Goal: Task Accomplishment & Management: Use online tool/utility

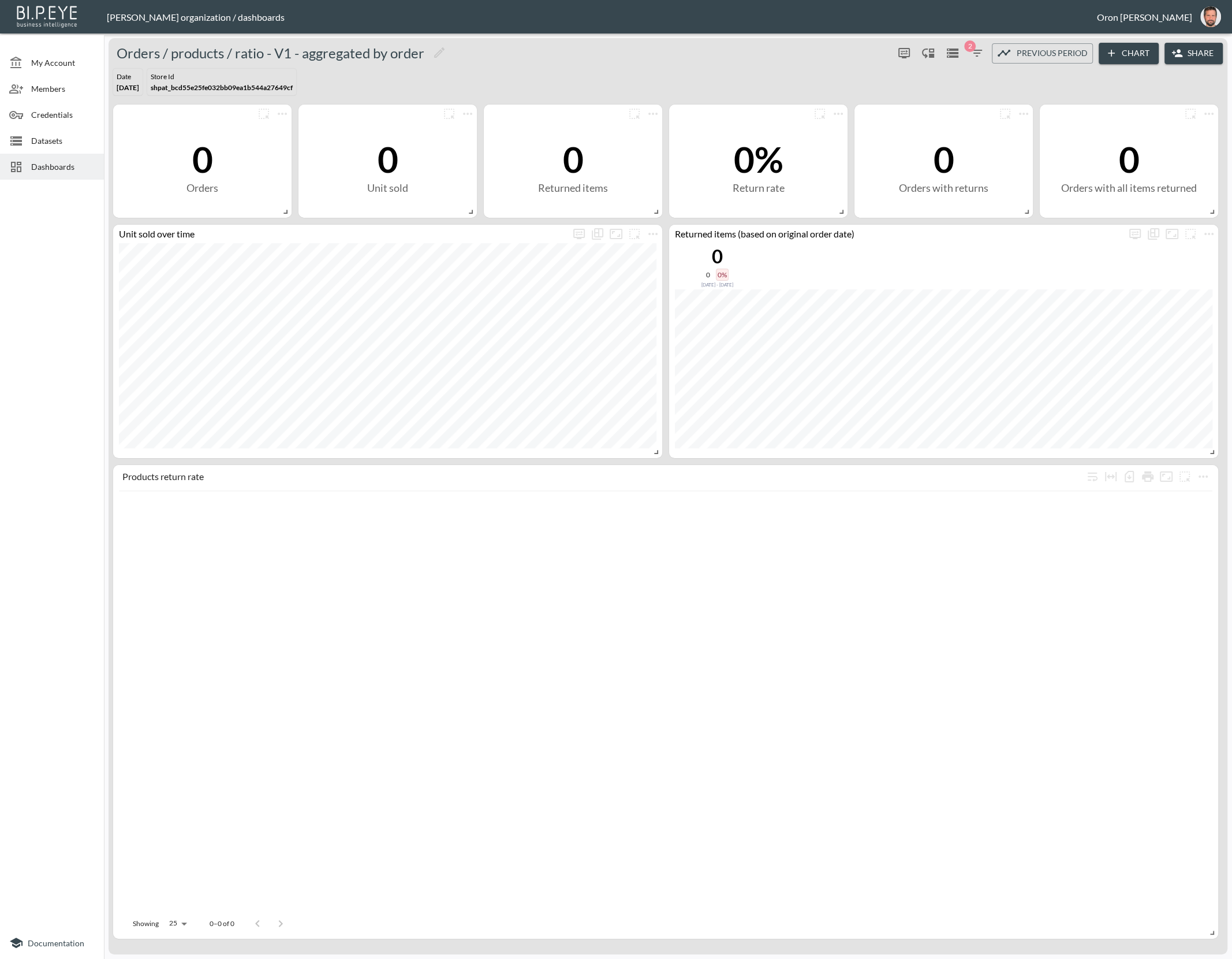
click at [69, 163] on span "Dashboards" at bounding box center [63, 166] width 64 height 12
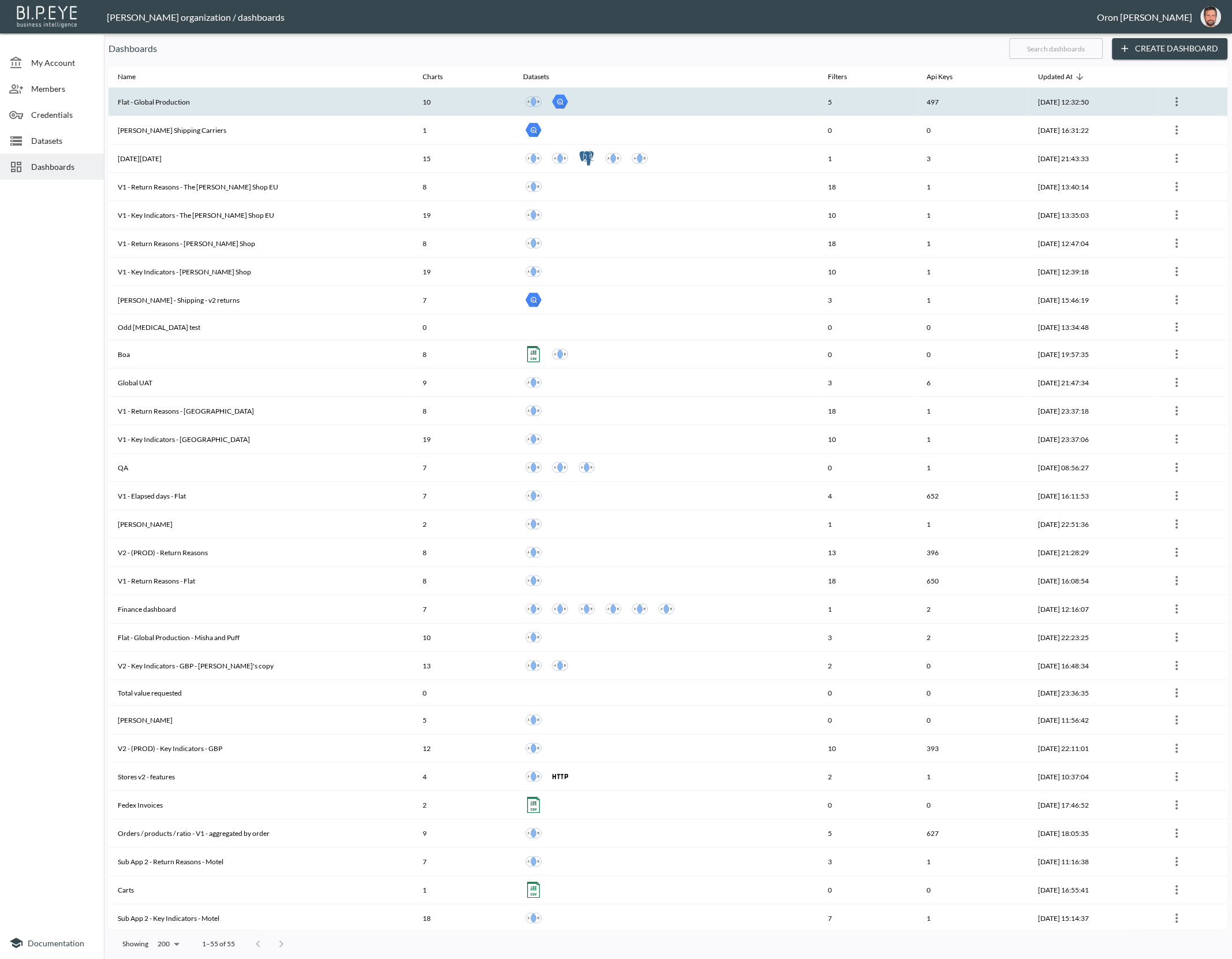
click at [175, 109] on th "Flat - Global Production" at bounding box center [261, 102] width 305 height 28
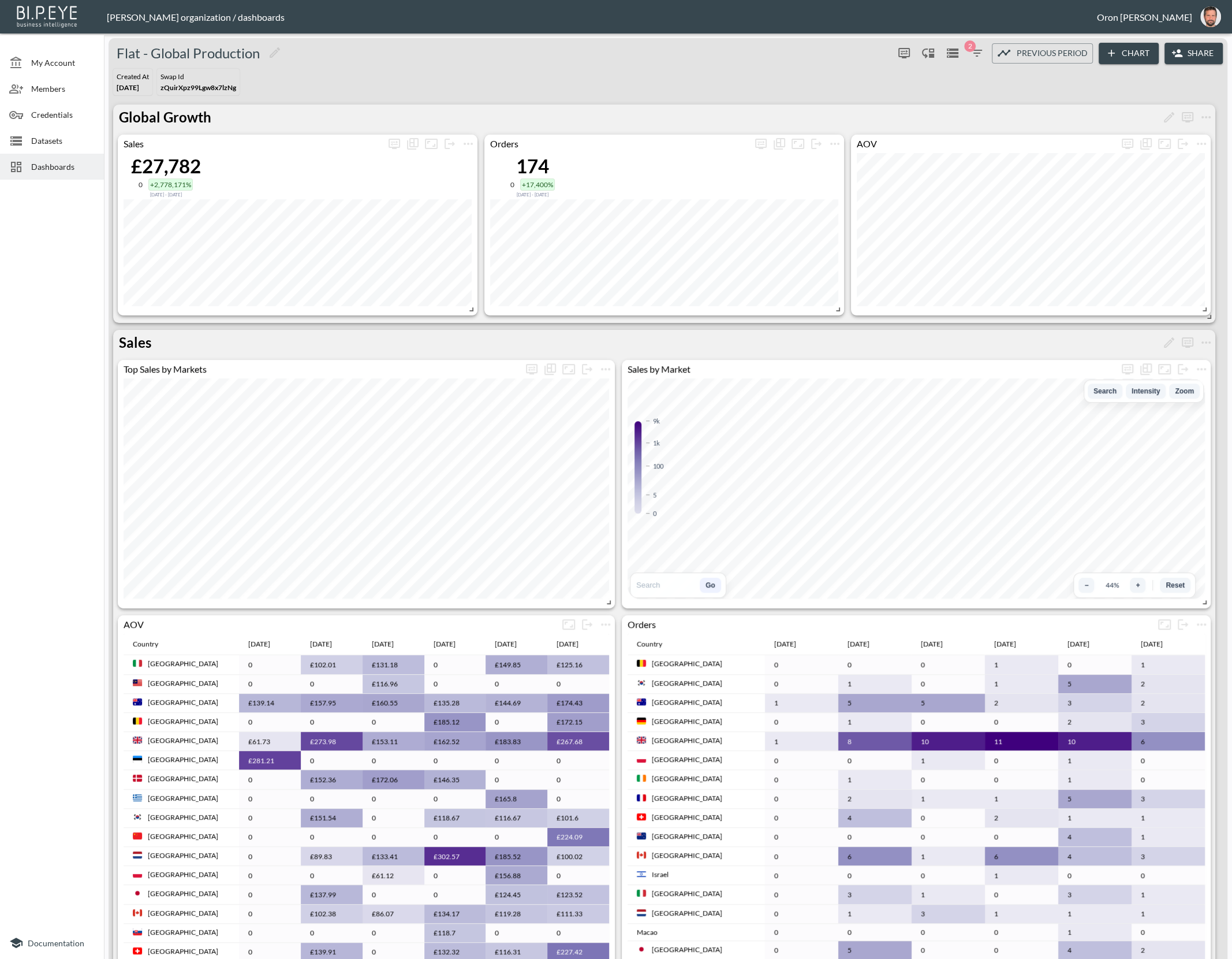
click at [77, 171] on span "Dashboards" at bounding box center [63, 166] width 64 height 12
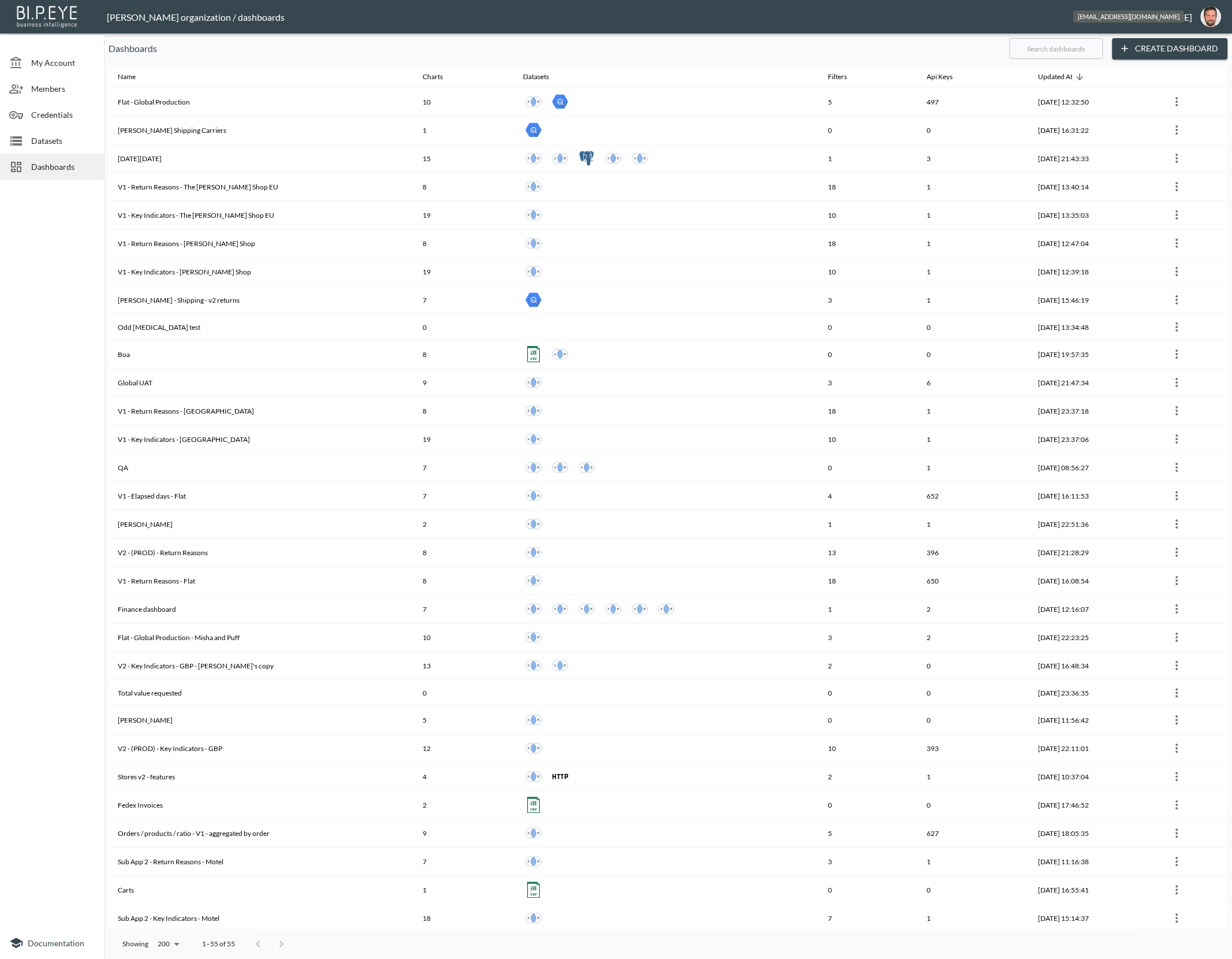
click at [1208, 17] on img "oron@bipeye.com" at bounding box center [1211, 17] width 21 height 21
click at [1197, 44] on li "Switch Organization" at bounding box center [1181, 46] width 100 height 21
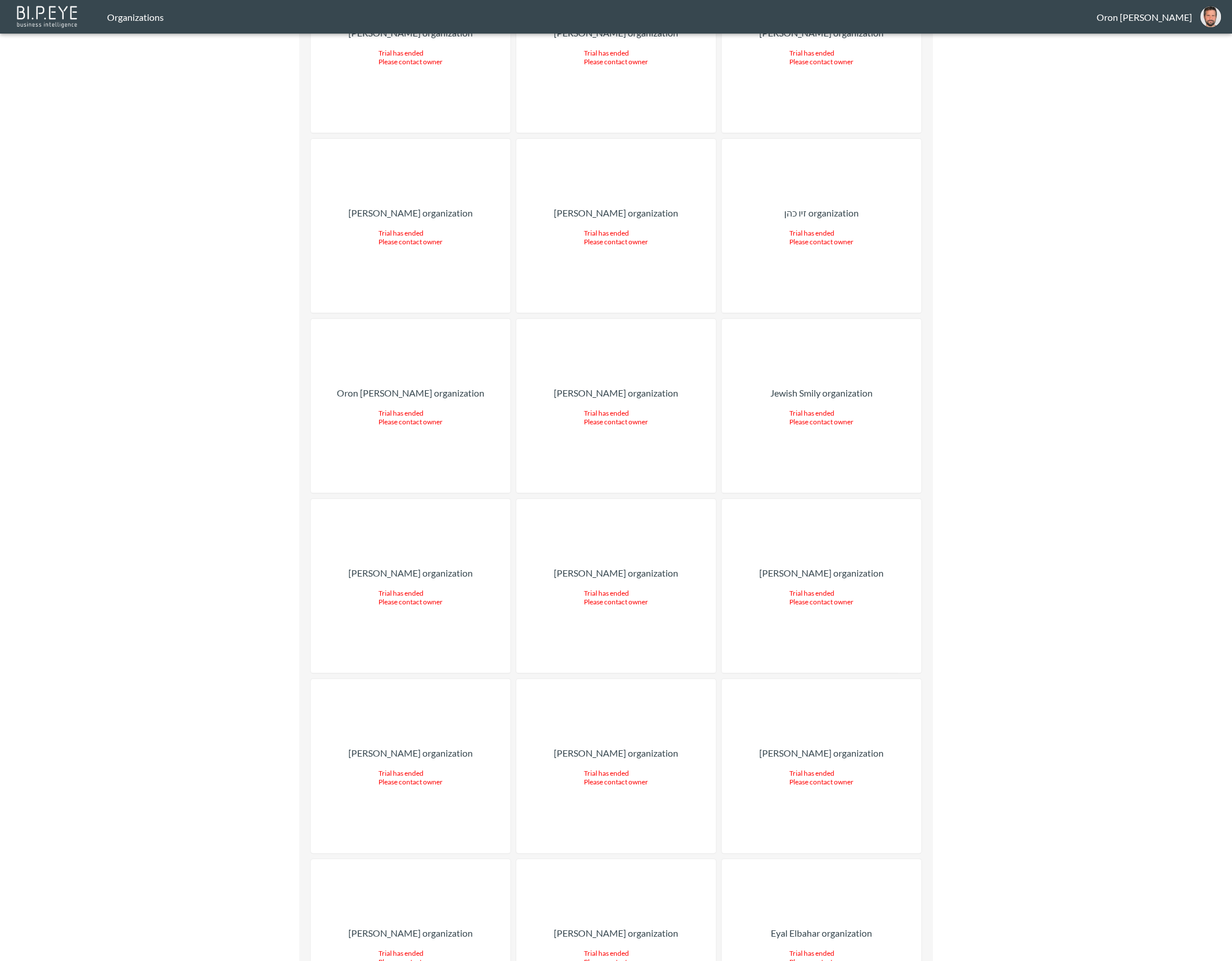
scroll to position [19946, 0]
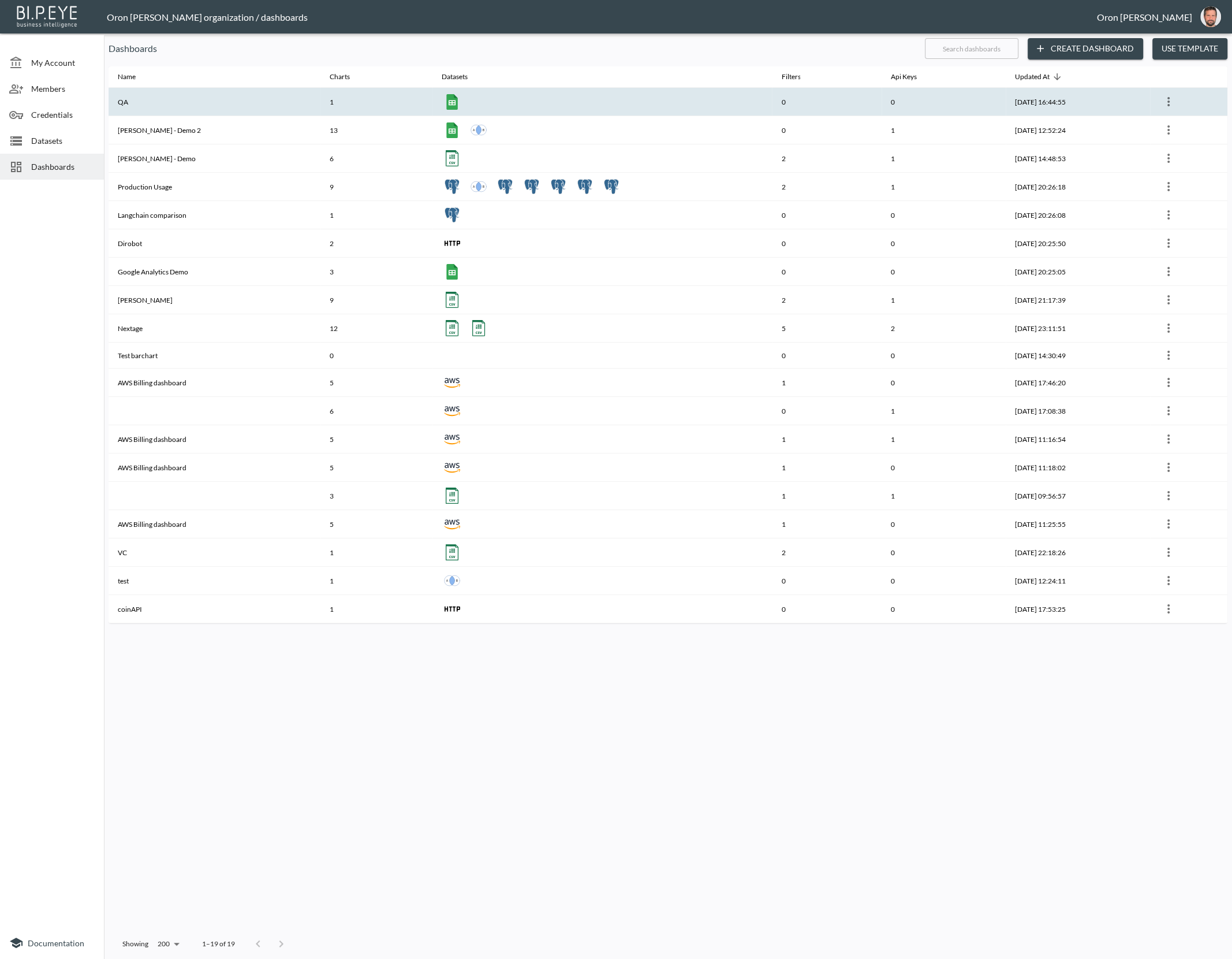
click at [490, 96] on div at bounding box center [602, 101] width 321 height 21
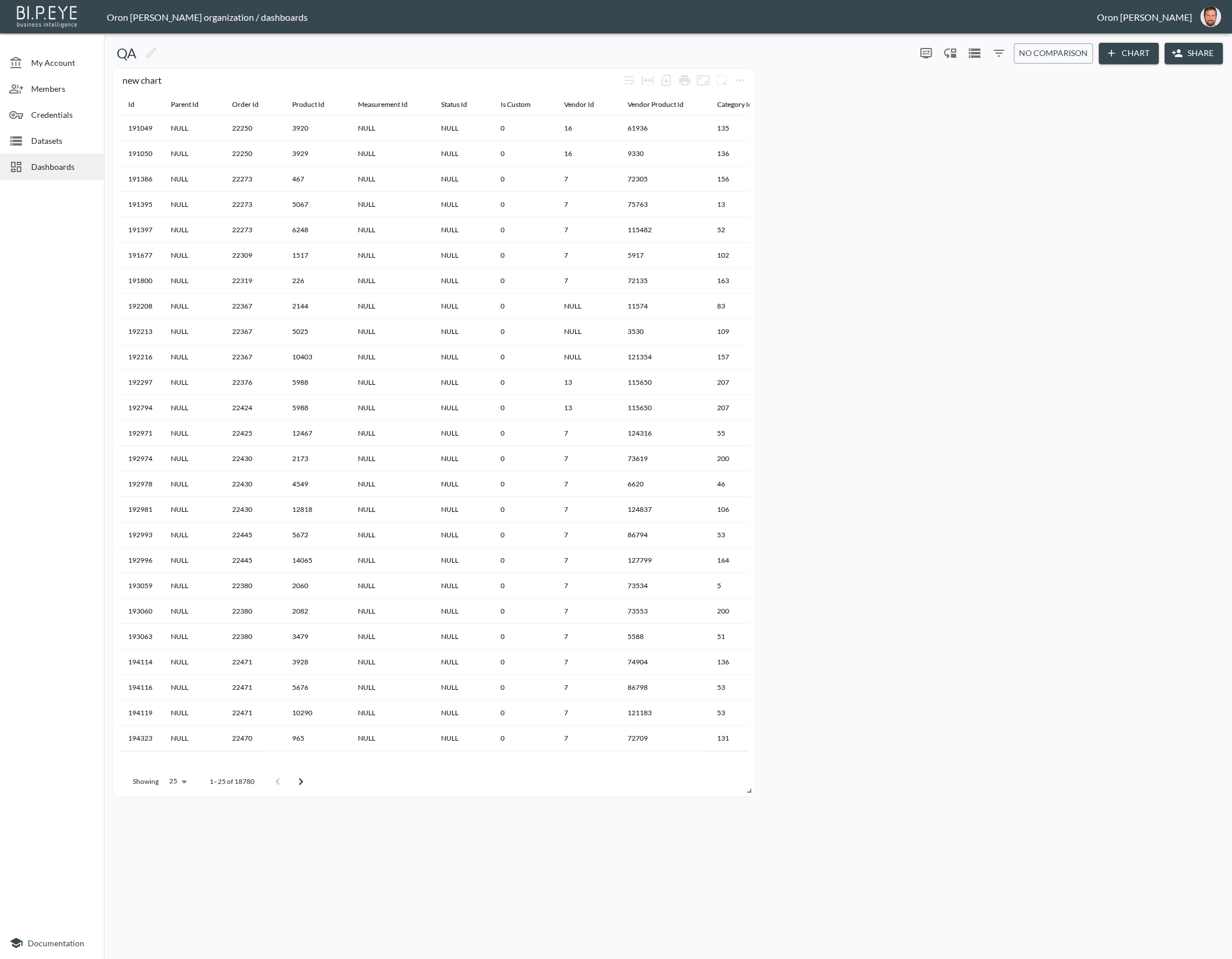
click at [1127, 60] on button "Chart" at bounding box center [1129, 53] width 60 height 21
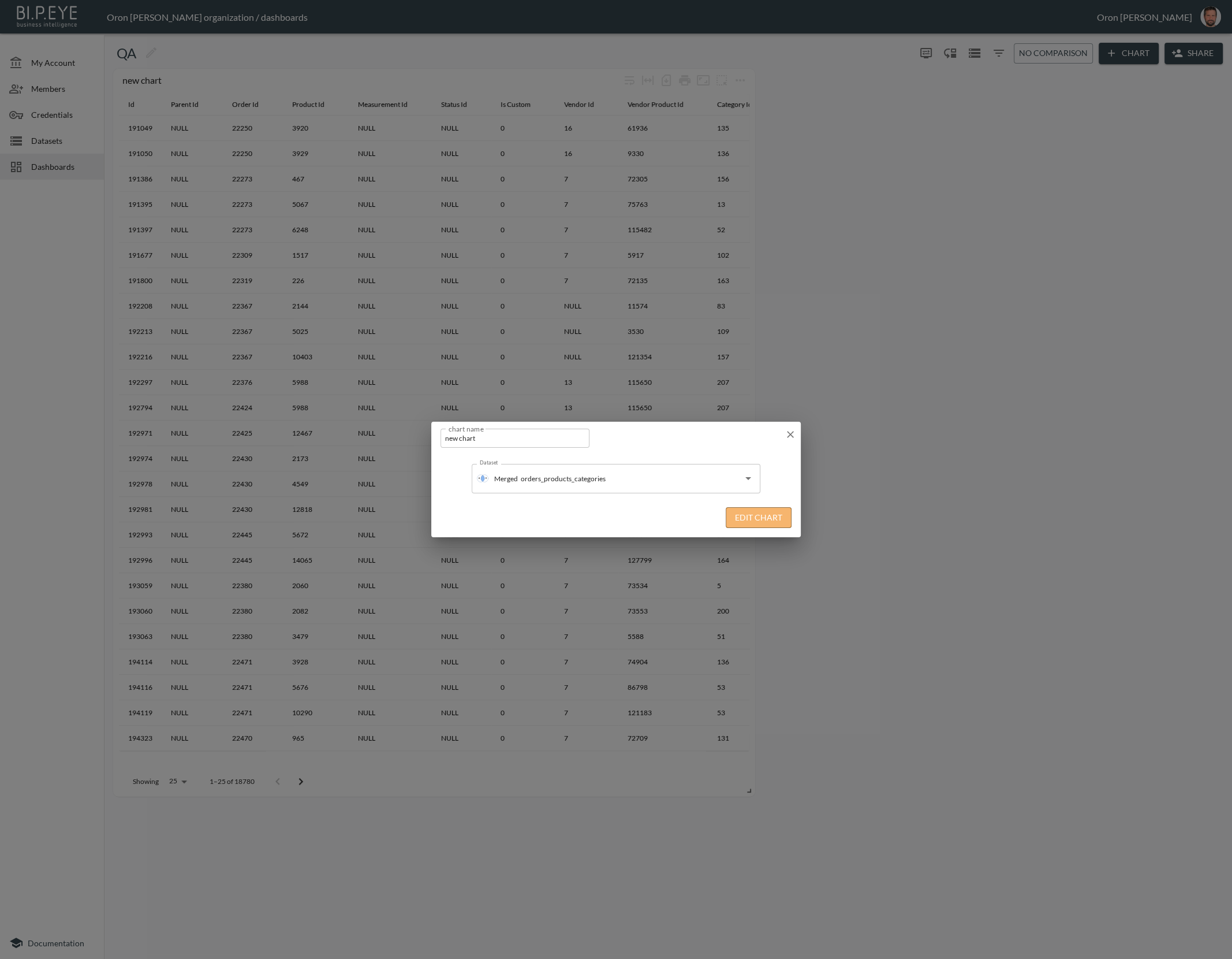
drag, startPoint x: 777, startPoint y: 520, endPoint x: 771, endPoint y: 517, distance: 6.7
click at [776, 519] on button "Edit Chart" at bounding box center [758, 518] width 66 height 21
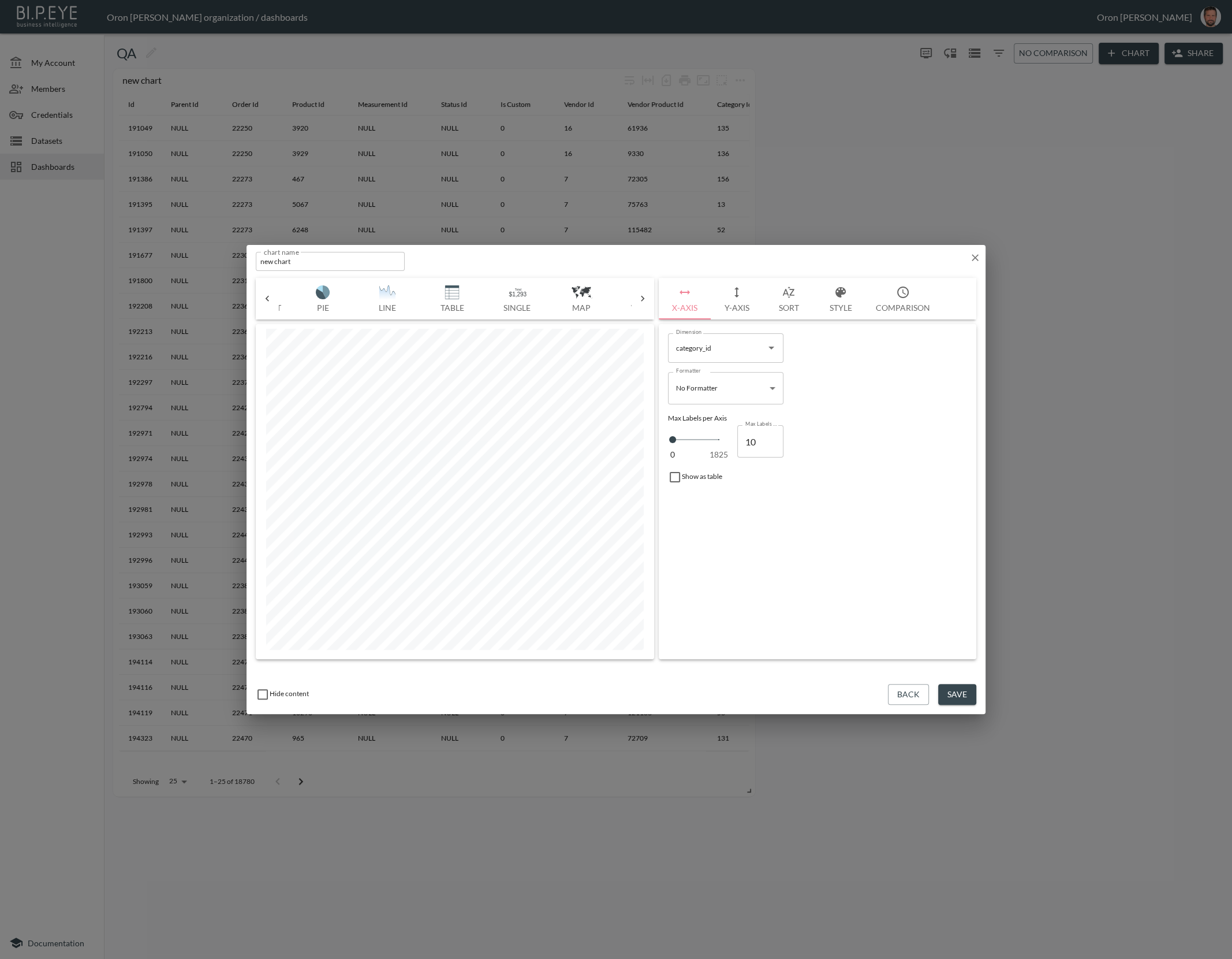
scroll to position [0, 191]
drag, startPoint x: 451, startPoint y: 290, endPoint x: 489, endPoint y: 311, distance: 43.4
click at [451, 290] on img "button" at bounding box center [450, 292] width 46 height 14
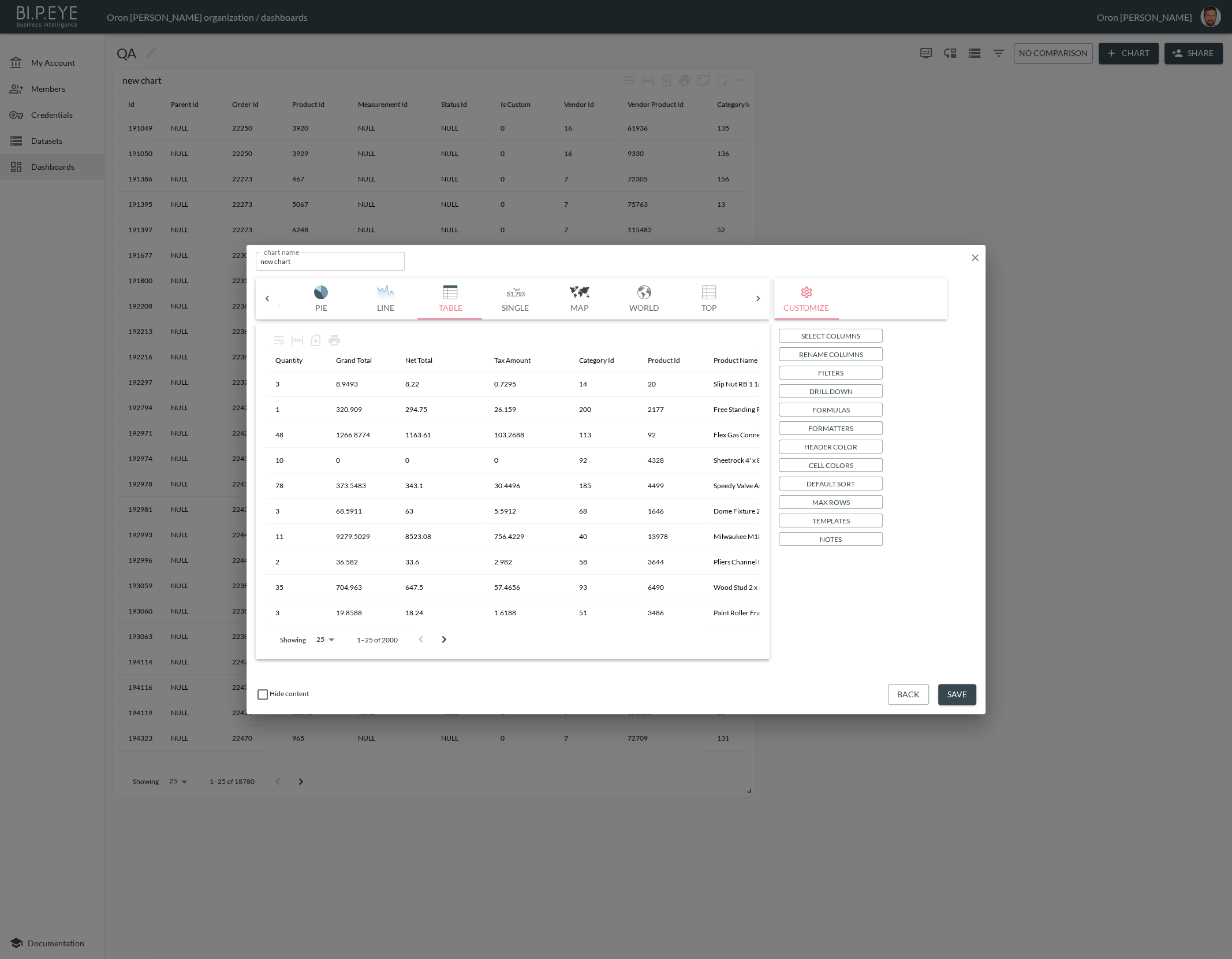
click at [961, 691] on button "Save" at bounding box center [957, 694] width 38 height 21
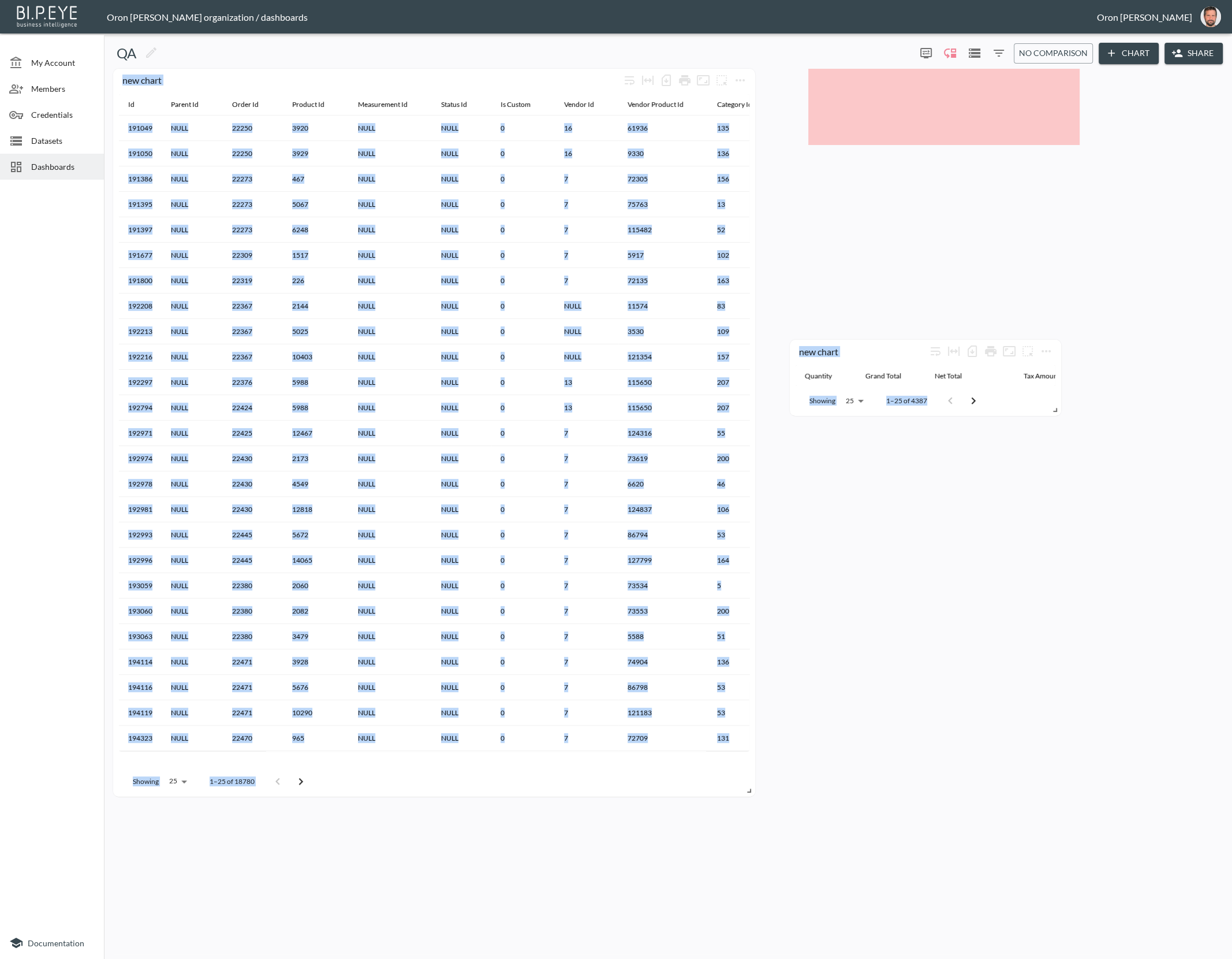
drag, startPoint x: 448, startPoint y: 889, endPoint x: 1054, endPoint y: 408, distance: 773.7
click at [1059, 407] on div "new chart Quantity Grand Total Net Total Tax Amount Category Id Product Id Prod…" at bounding box center [925, 378] width 272 height 76
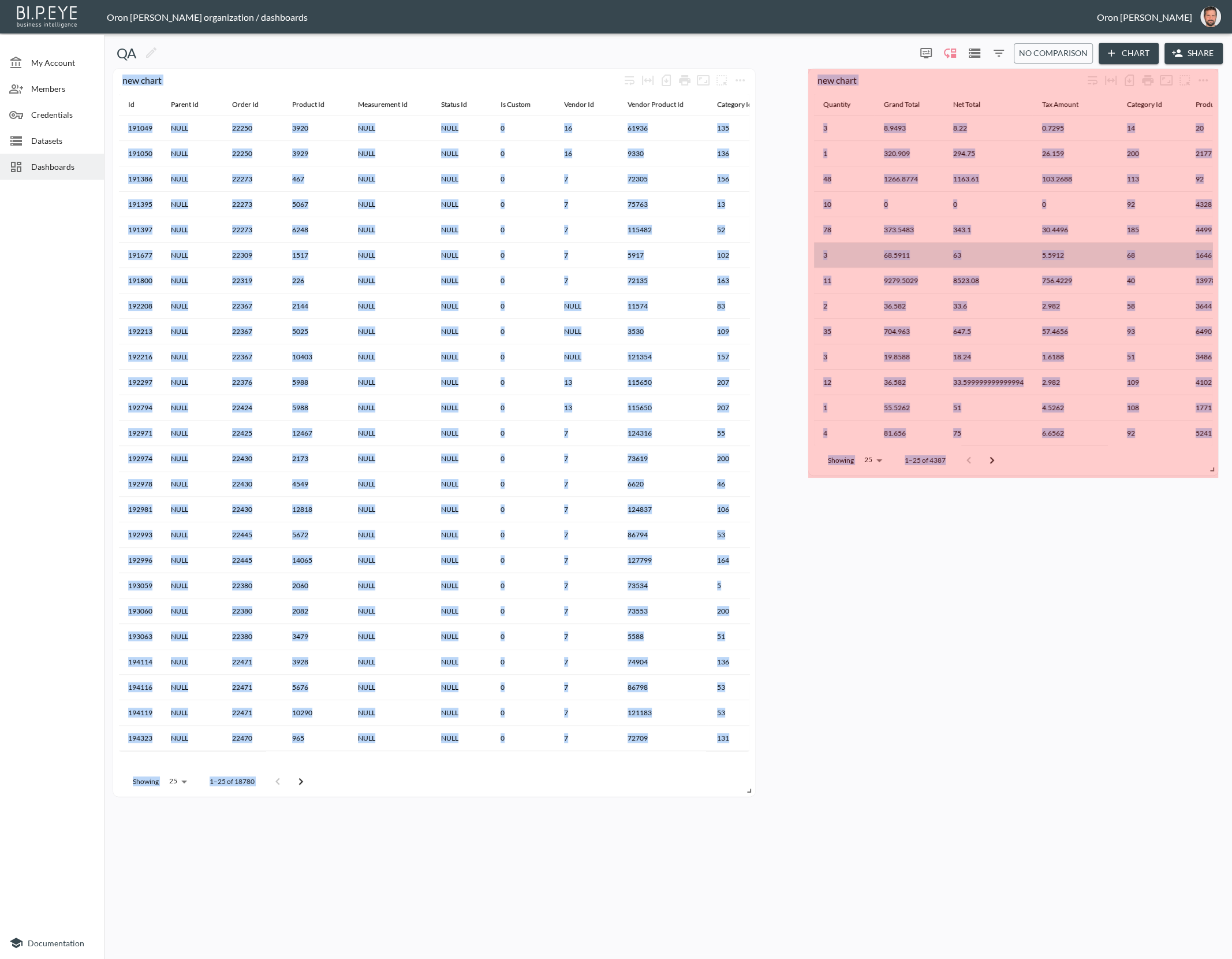
drag, startPoint x: 1104, startPoint y: 175, endPoint x: 1110, endPoint y: 263, distance: 88.2
click at [1231, 470] on html "BI.P.EYE, Interactive Analytics Dashboards - app Oron [PERSON_NAME] organizatio…" at bounding box center [616, 479] width 1232 height 959
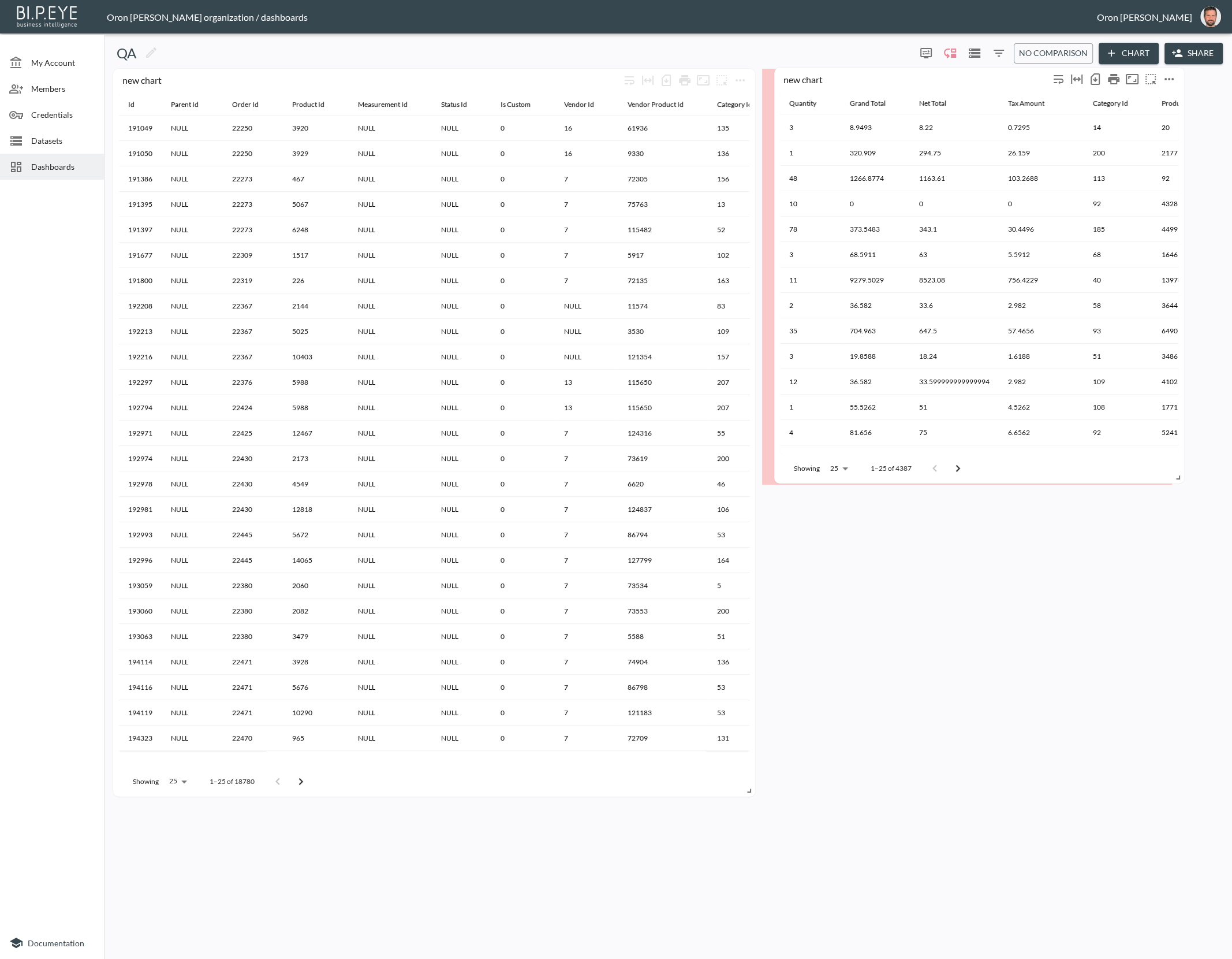
drag, startPoint x: 966, startPoint y: 82, endPoint x: 932, endPoint y: 87, distance: 34.4
click at [931, 82] on div "new chart" at bounding box center [916, 78] width 266 height 11
